Goal: Find specific page/section: Find specific page/section

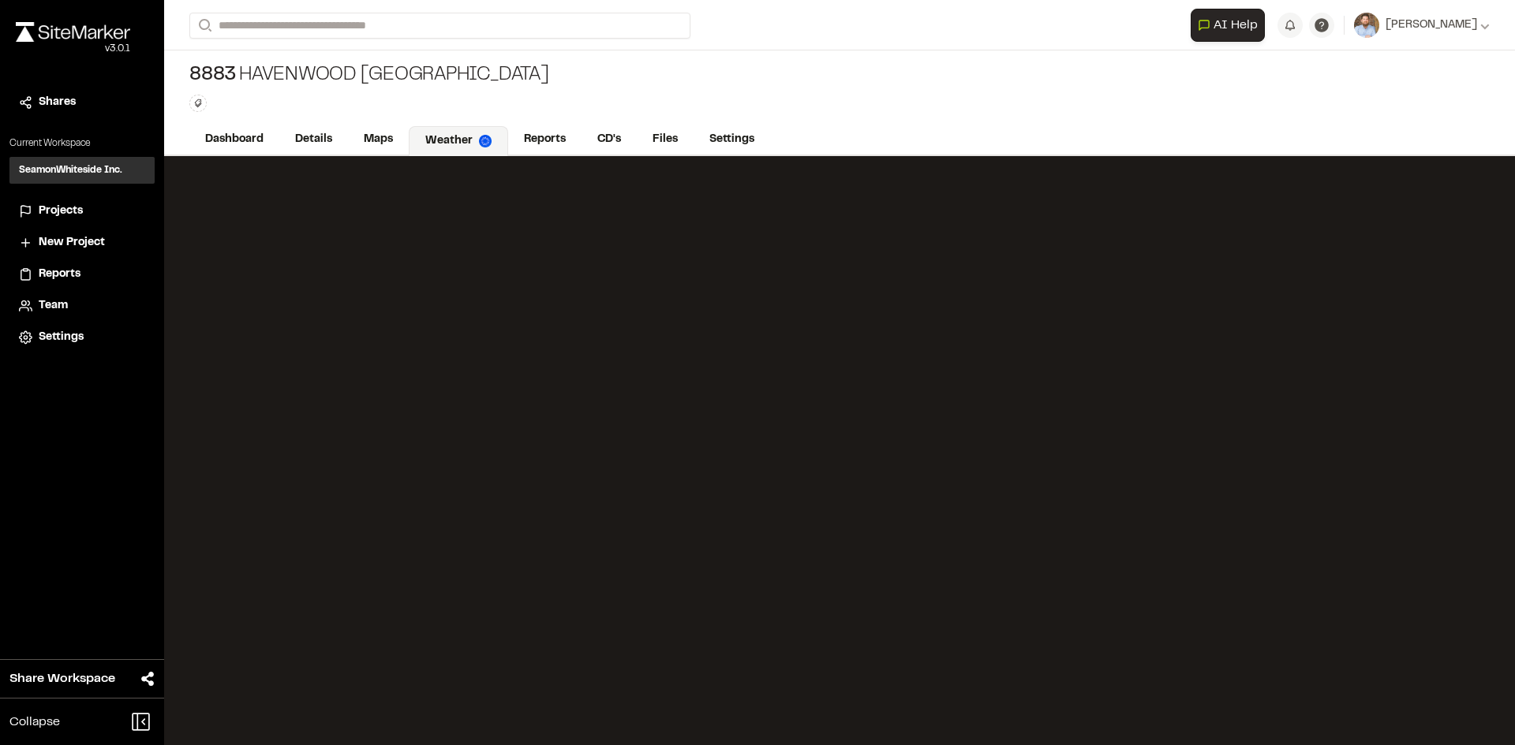
click at [78, 212] on span "Projects" at bounding box center [61, 211] width 44 height 17
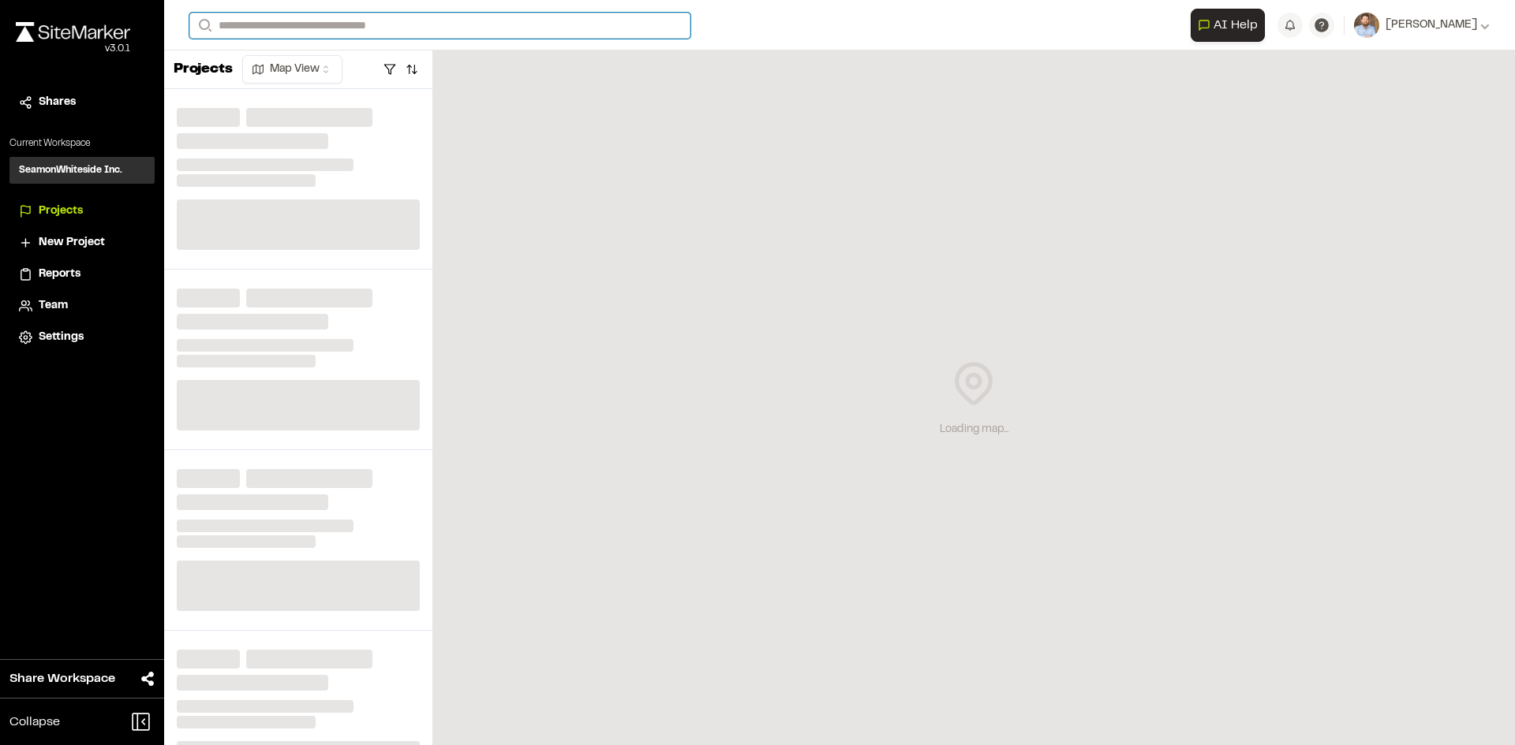
click at [257, 21] on input "Search" at bounding box center [439, 26] width 501 height 26
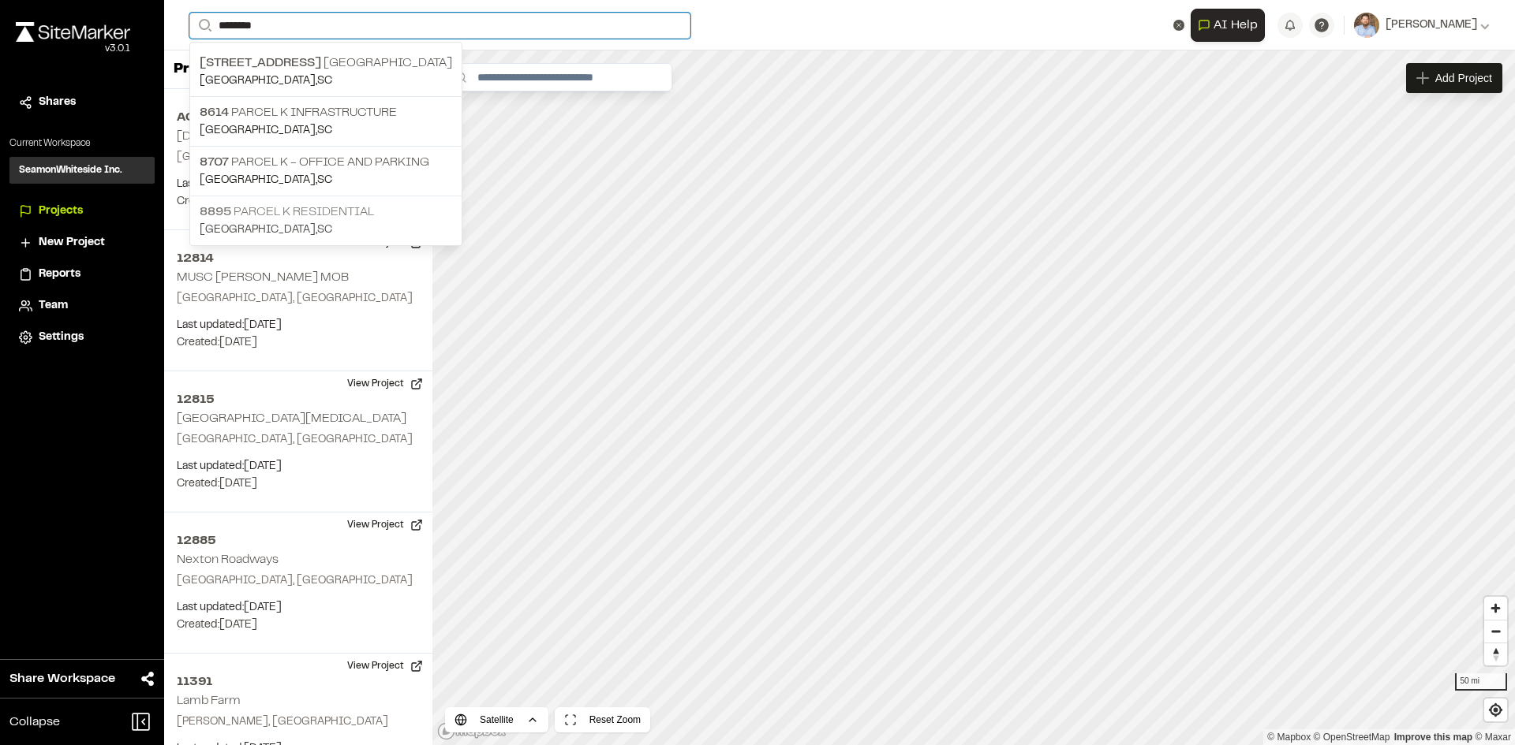
type input "********"
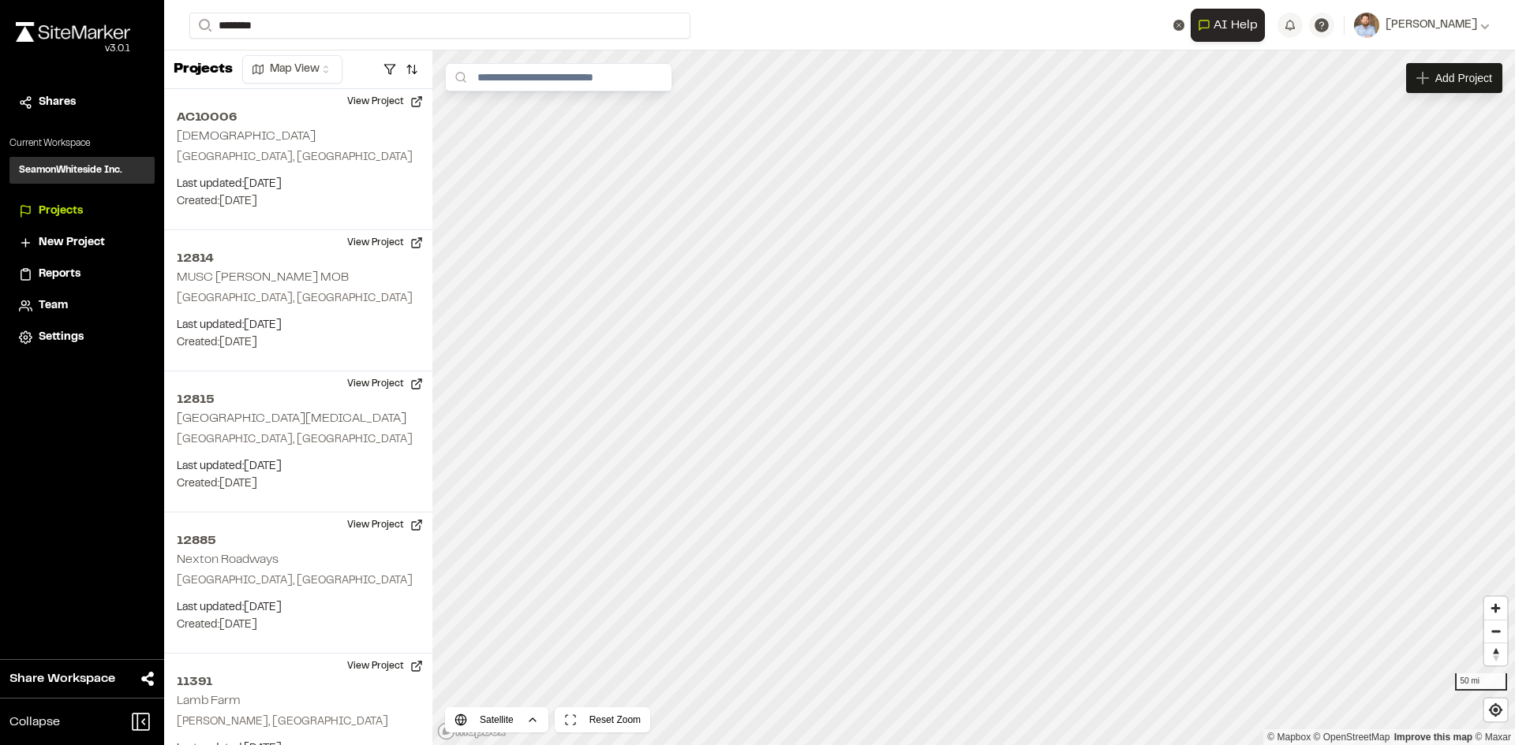
click at [339, 222] on p "[GEOGRAPHIC_DATA] , [GEOGRAPHIC_DATA]" at bounding box center [326, 230] width 252 height 17
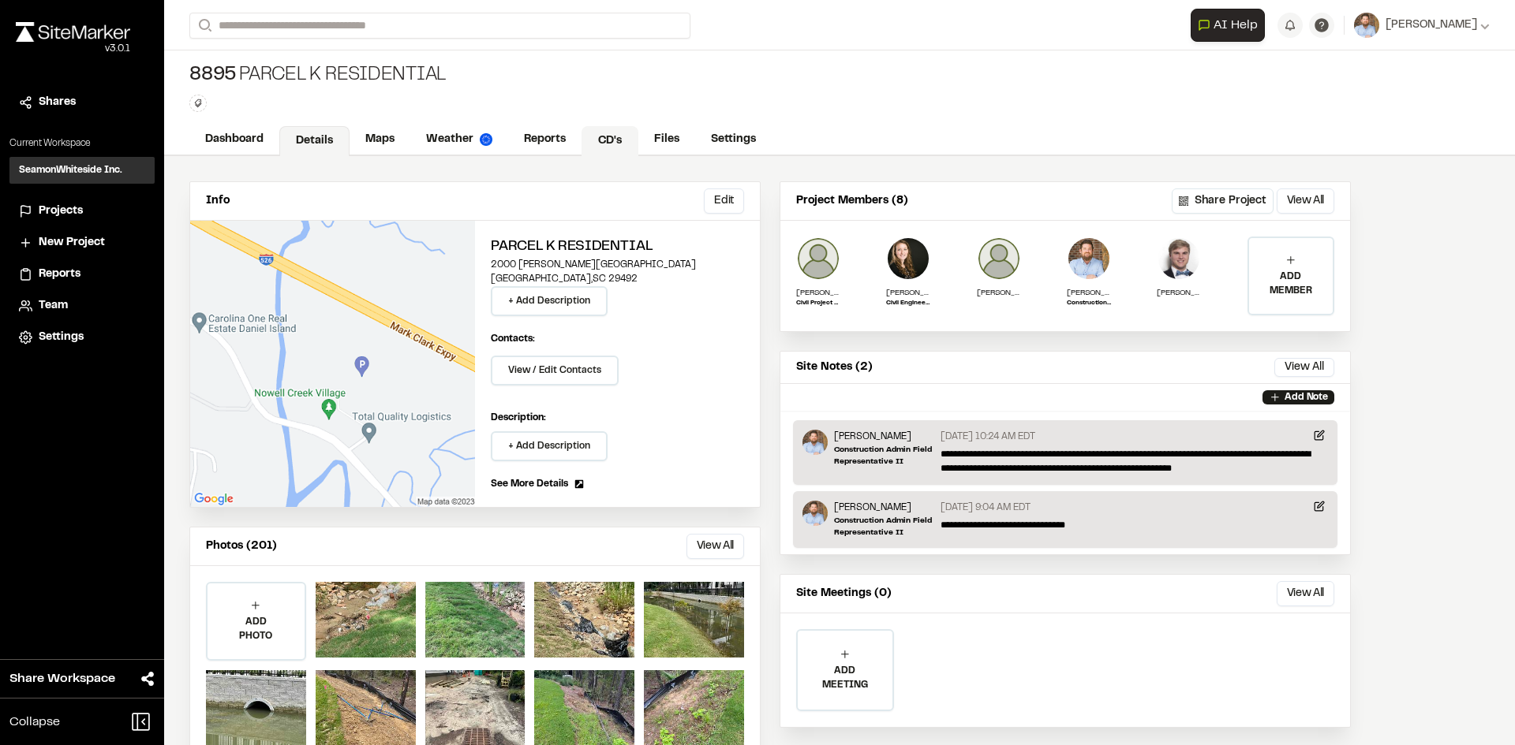
click at [605, 133] on link "CD's" at bounding box center [609, 141] width 57 height 30
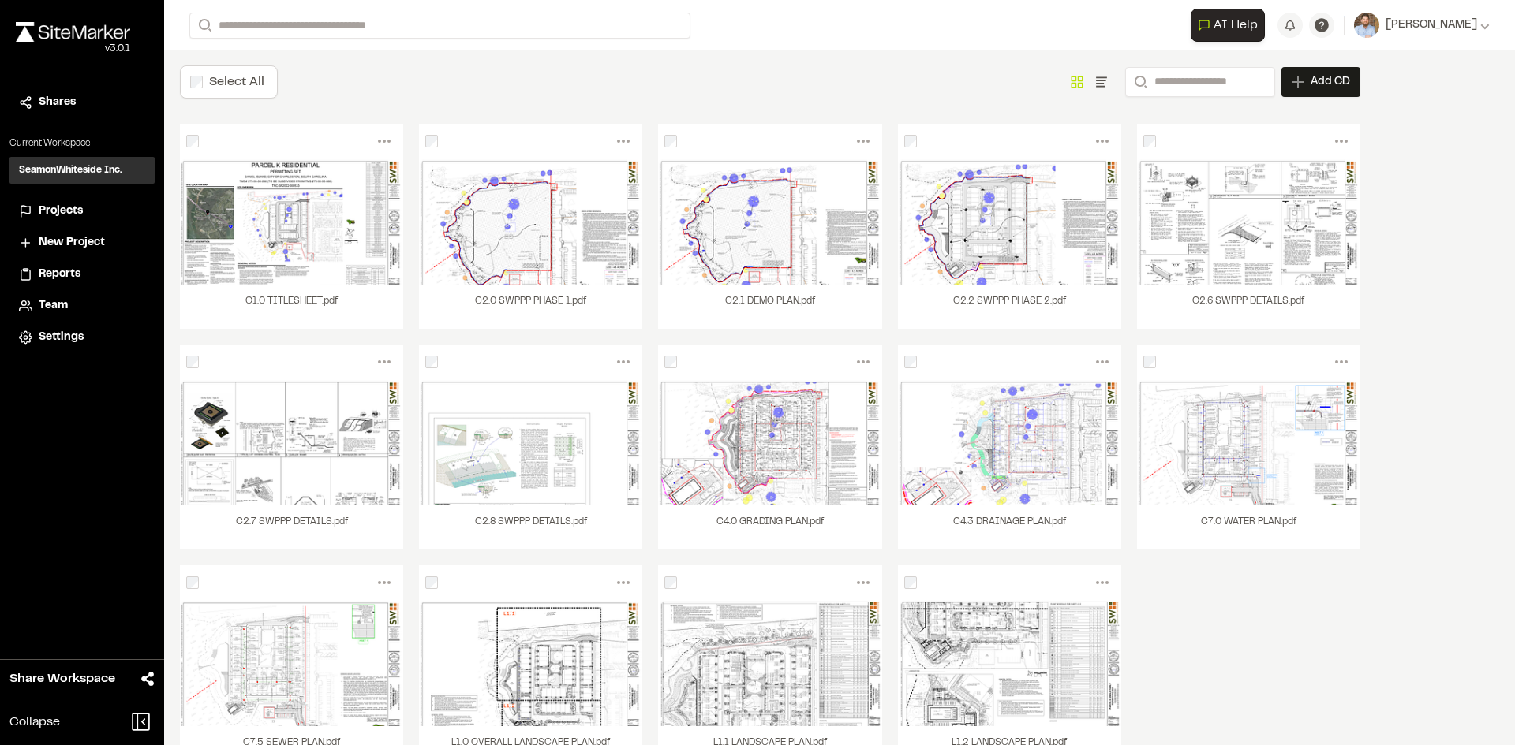
scroll to position [163, 0]
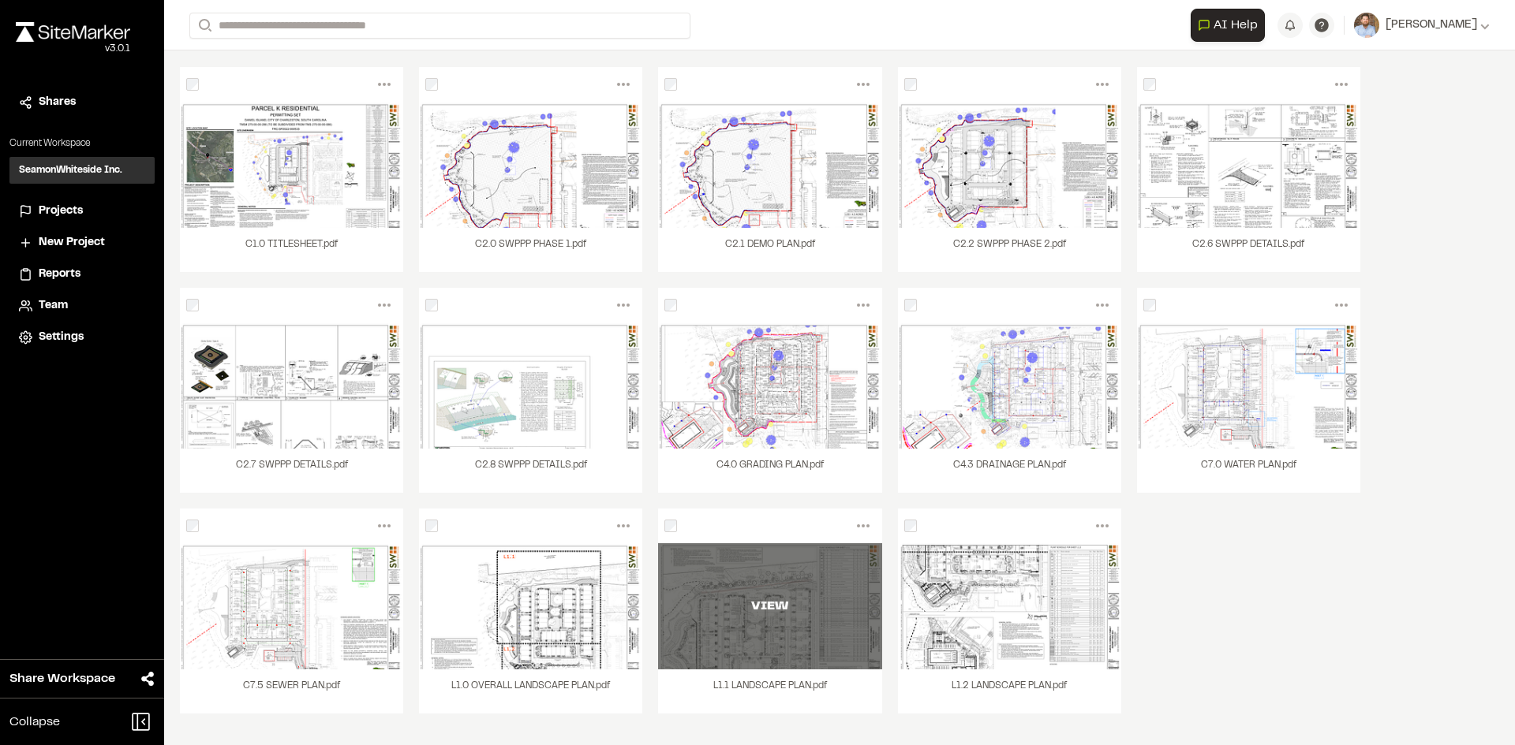
click at [787, 619] on div "VIEW" at bounding box center [769, 607] width 223 height 126
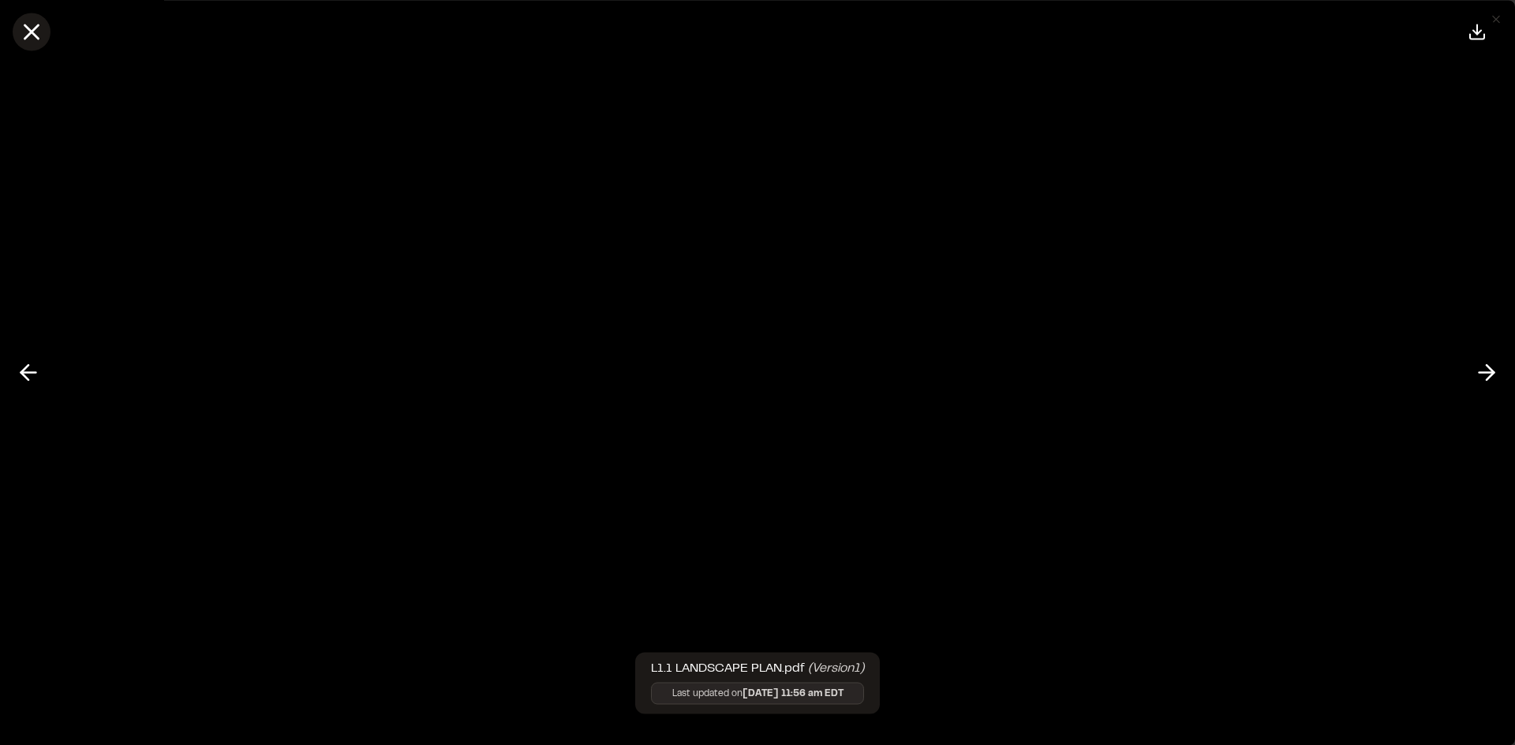
click at [36, 35] on line at bounding box center [31, 31] width 13 height 13
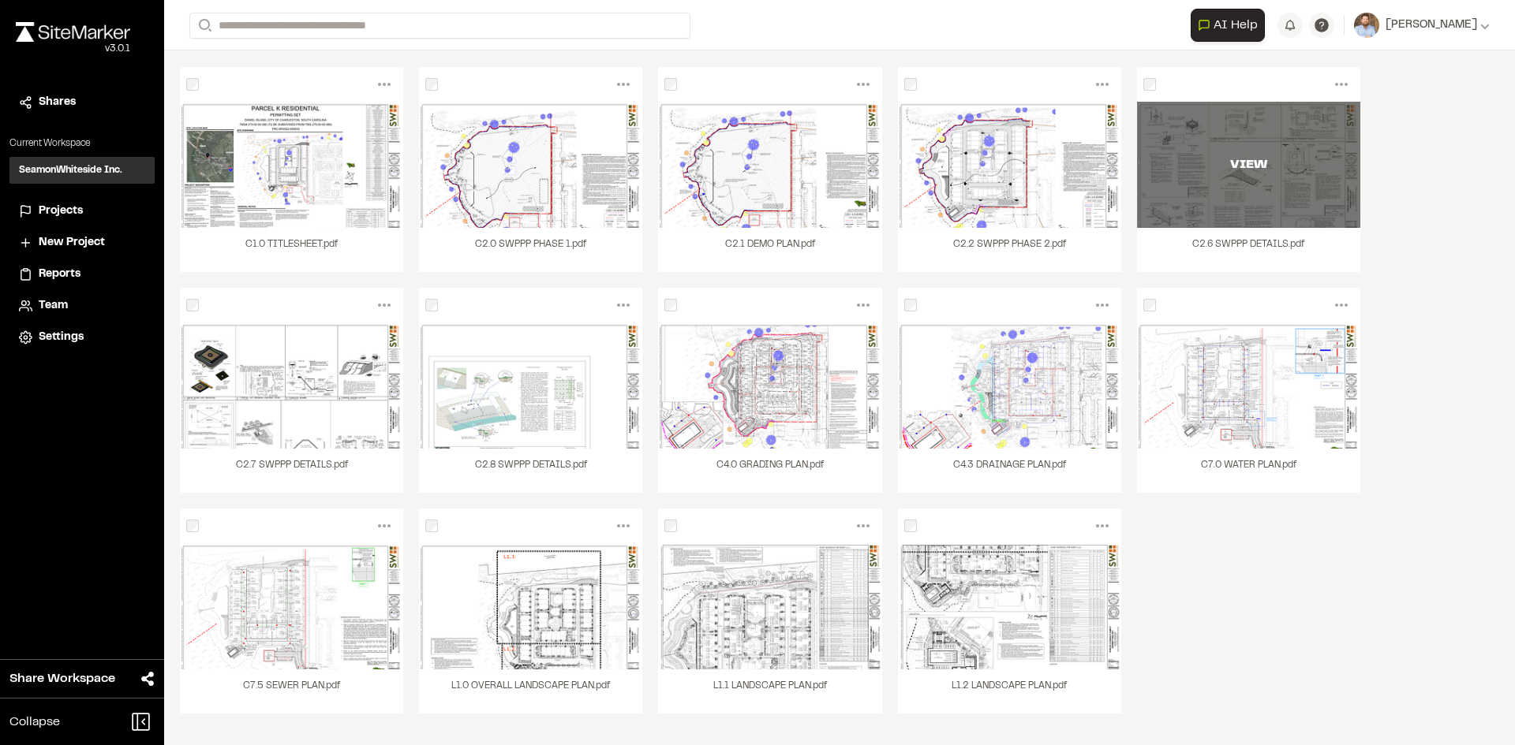
click at [1264, 201] on div "VIEW" at bounding box center [1248, 165] width 223 height 126
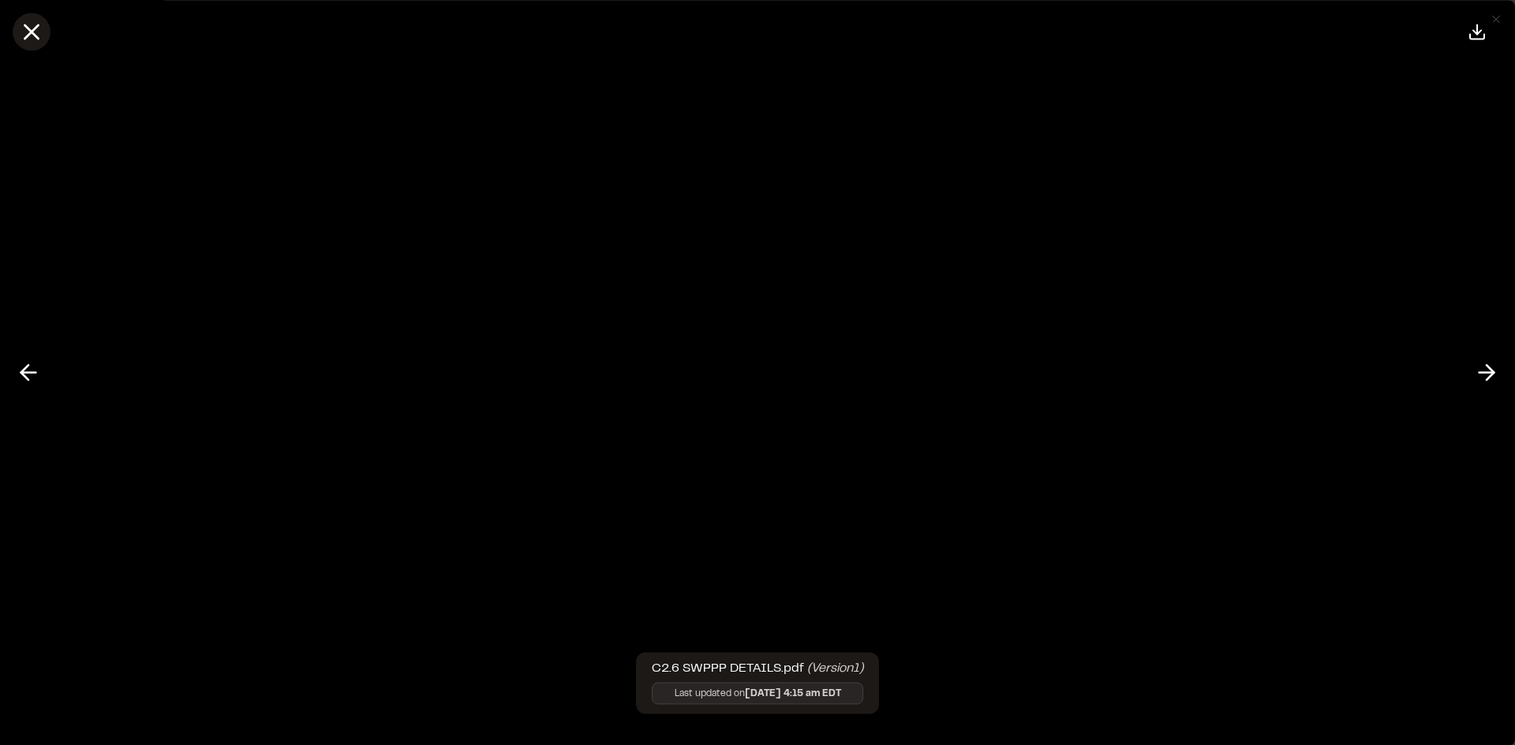
click at [38, 32] on icon at bounding box center [31, 31] width 27 height 27
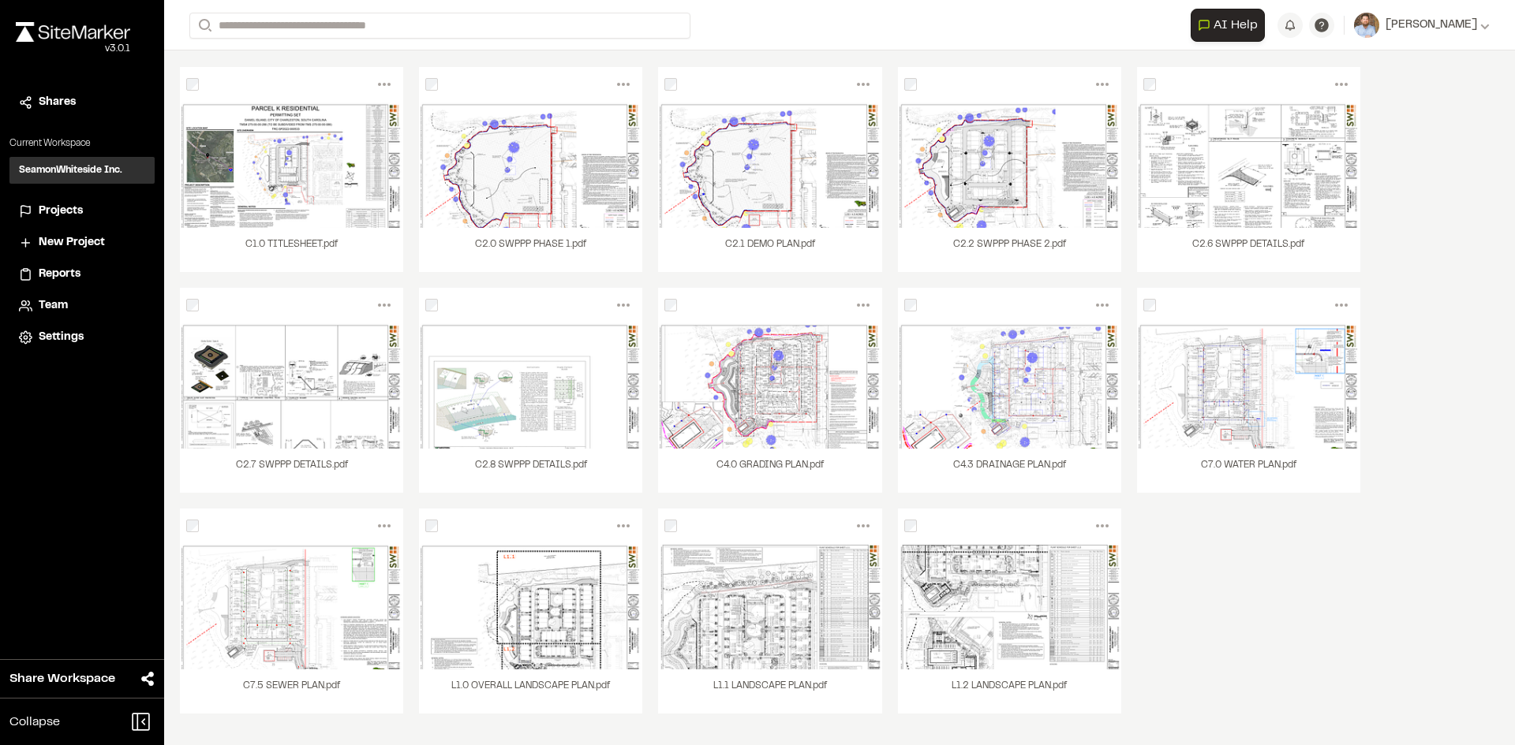
click at [71, 272] on span "Reports" at bounding box center [60, 274] width 42 height 17
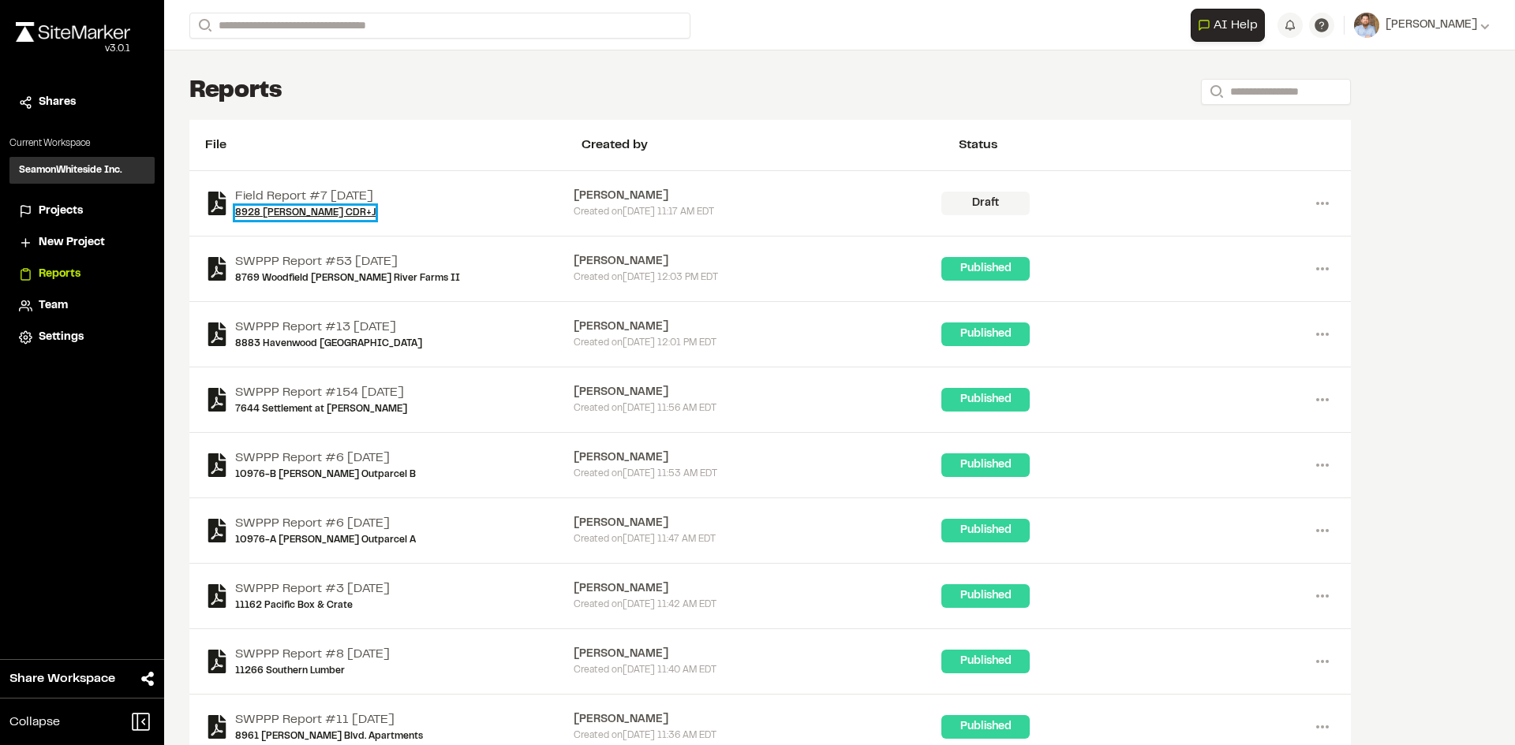
click at [286, 212] on link "8928 [PERSON_NAME] CDR+J" at bounding box center [305, 213] width 140 height 14
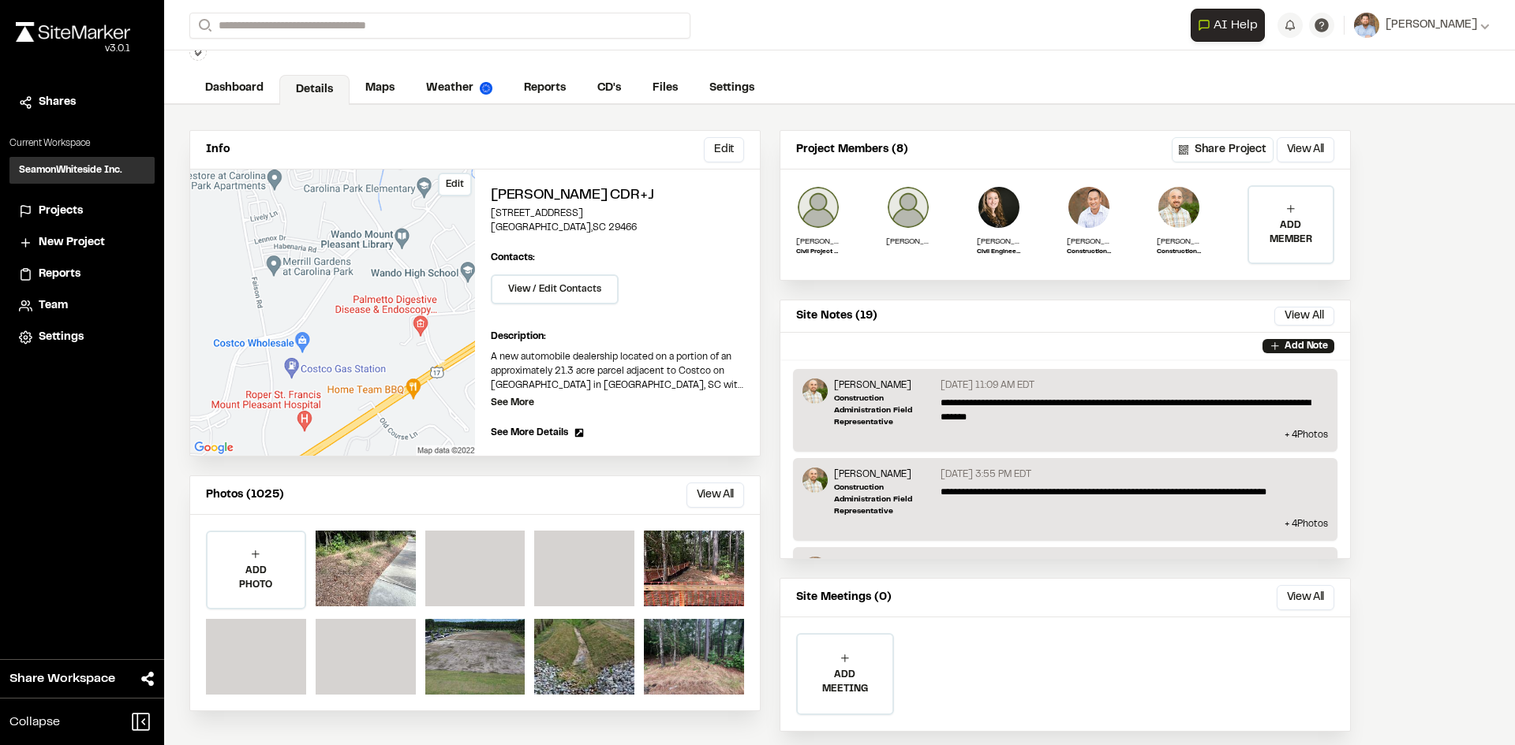
scroll to position [82, 0]
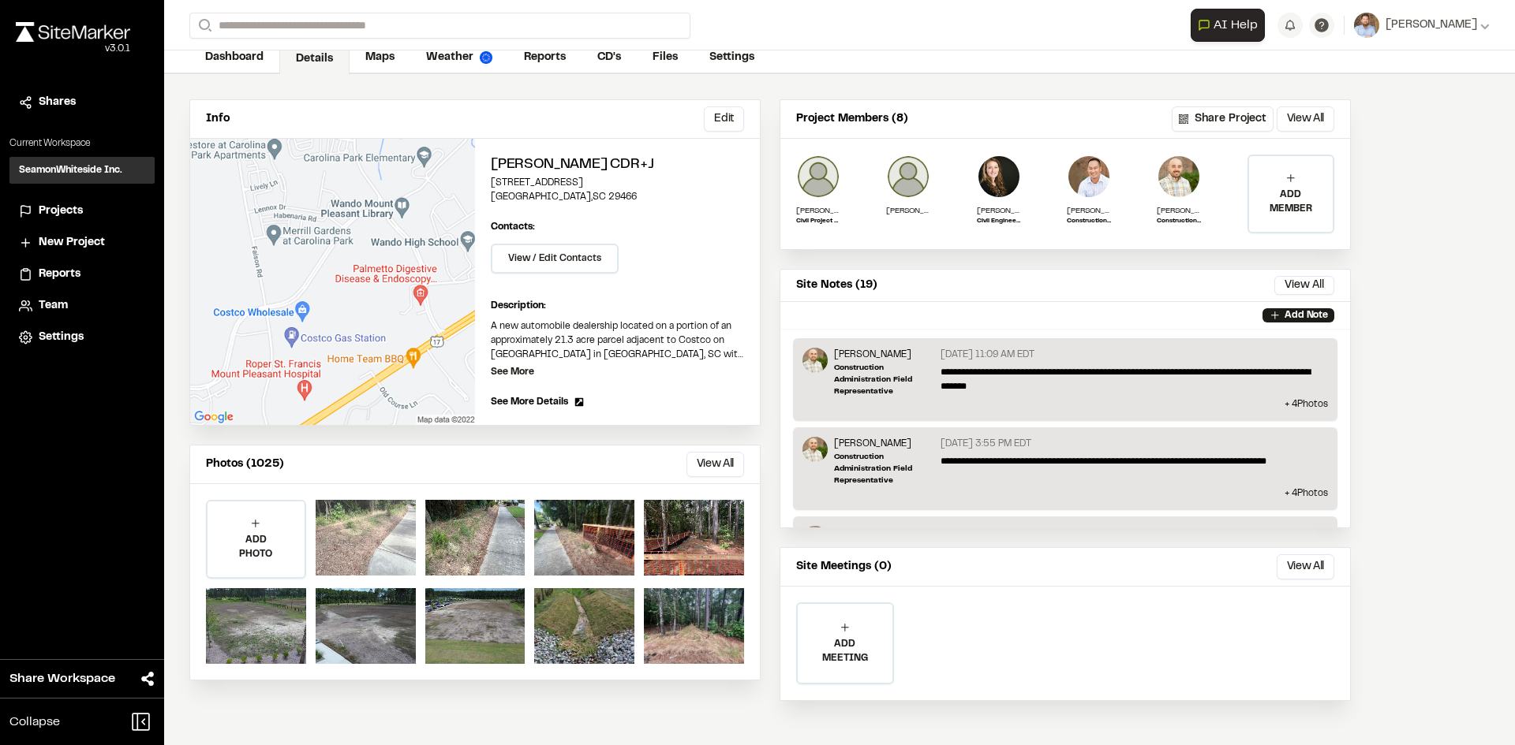
click at [382, 521] on div at bounding box center [366, 538] width 100 height 76
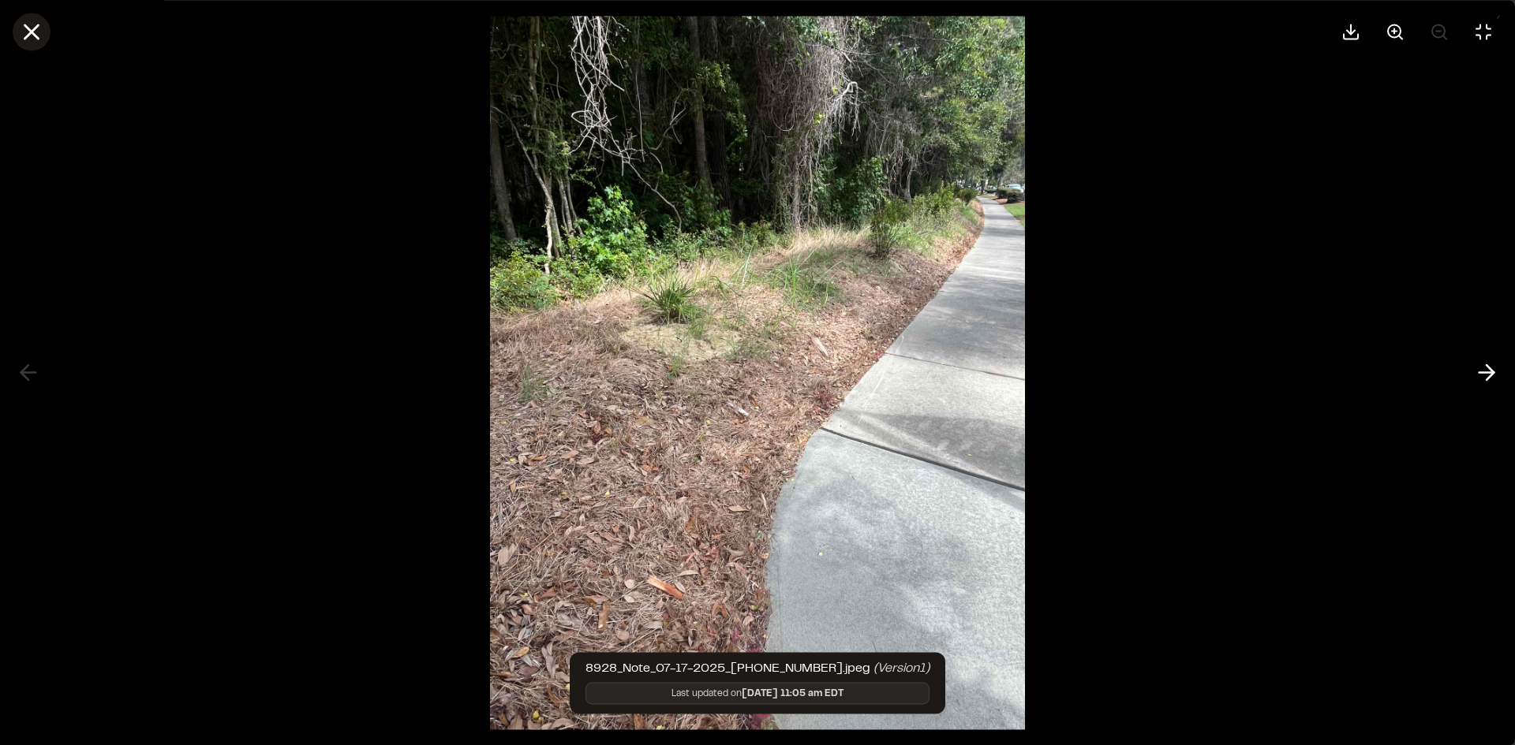
click at [34, 33] on line at bounding box center [31, 31] width 13 height 13
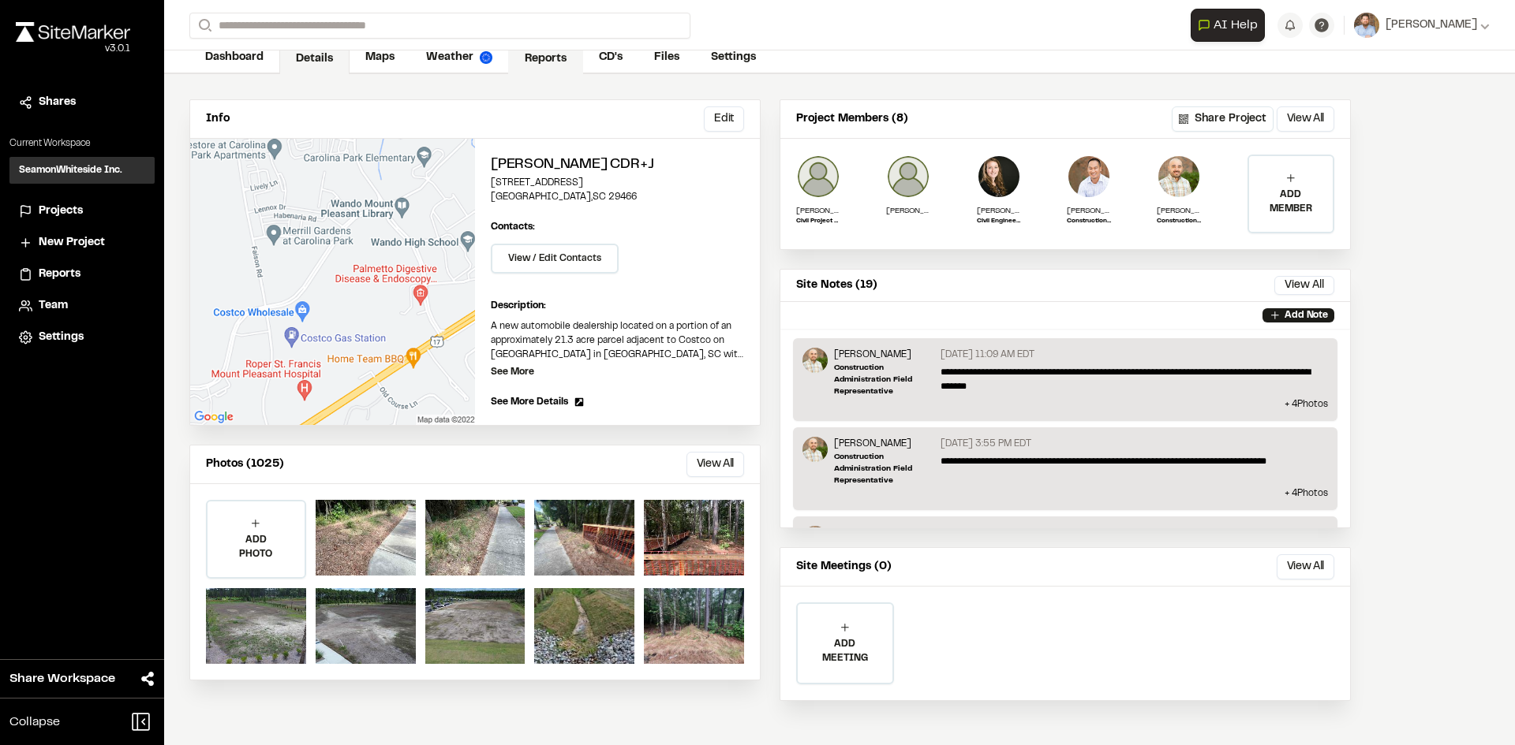
click at [533, 60] on link "Reports" at bounding box center [545, 59] width 75 height 30
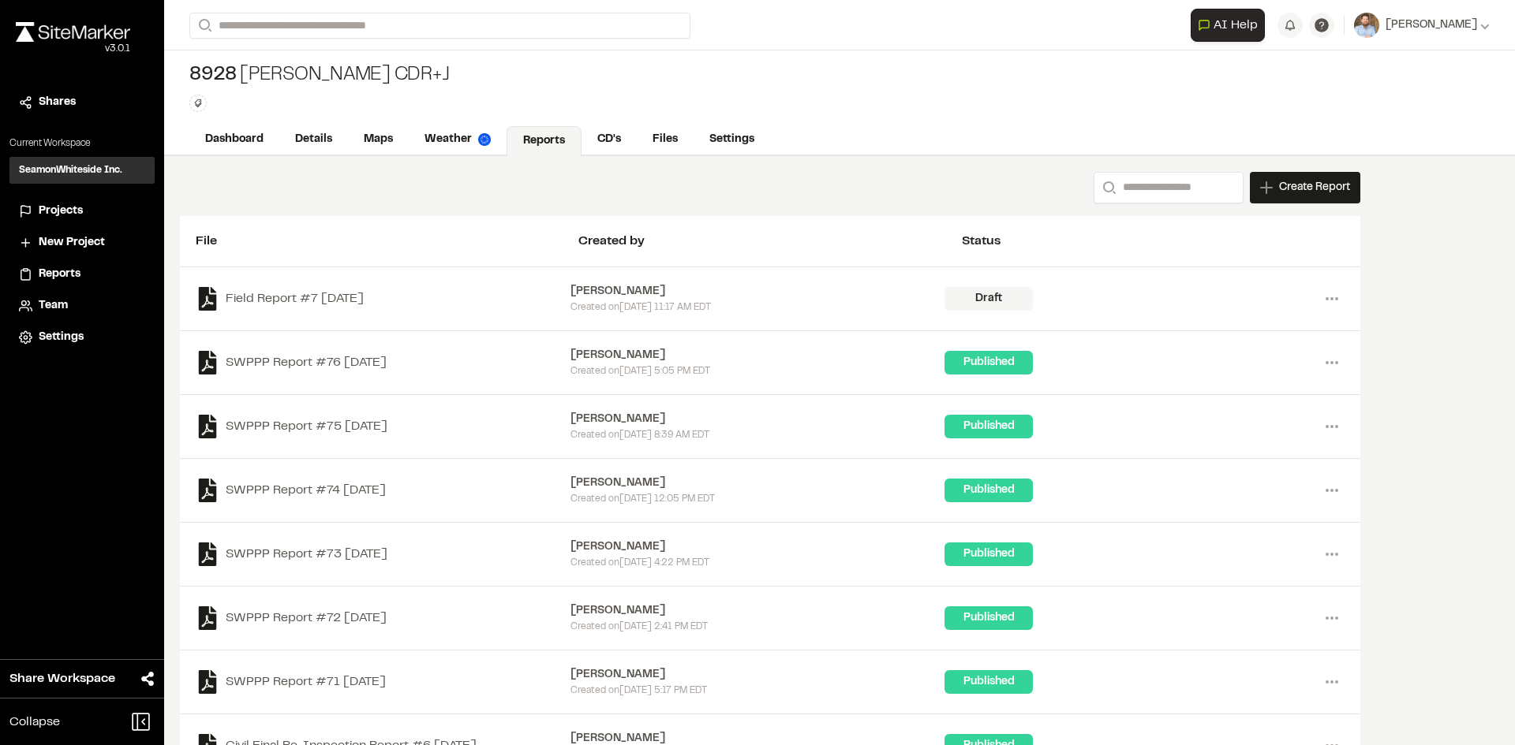
click at [72, 273] on span "Reports" at bounding box center [60, 274] width 42 height 17
